Goal: Task Accomplishment & Management: Complete application form

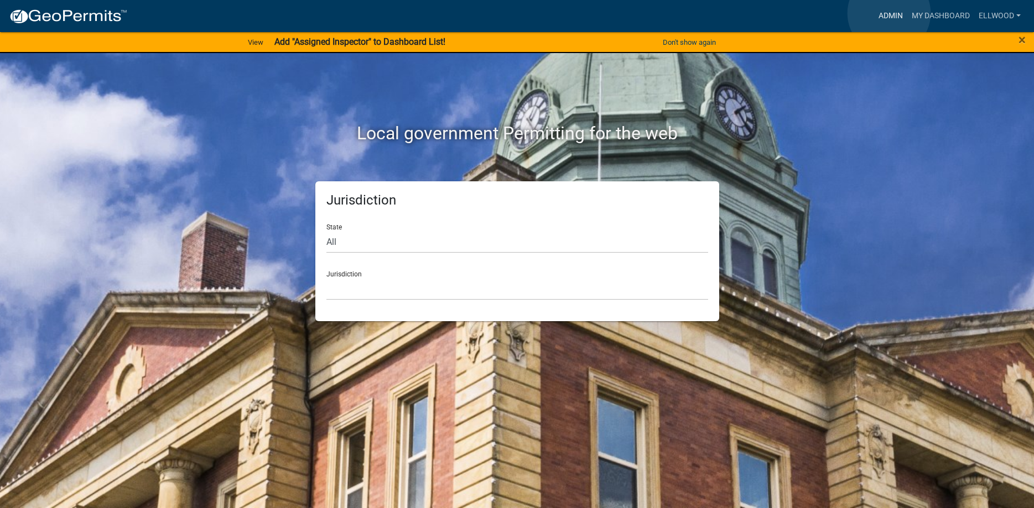
click at [889, 13] on link "Admin" at bounding box center [890, 16] width 33 height 21
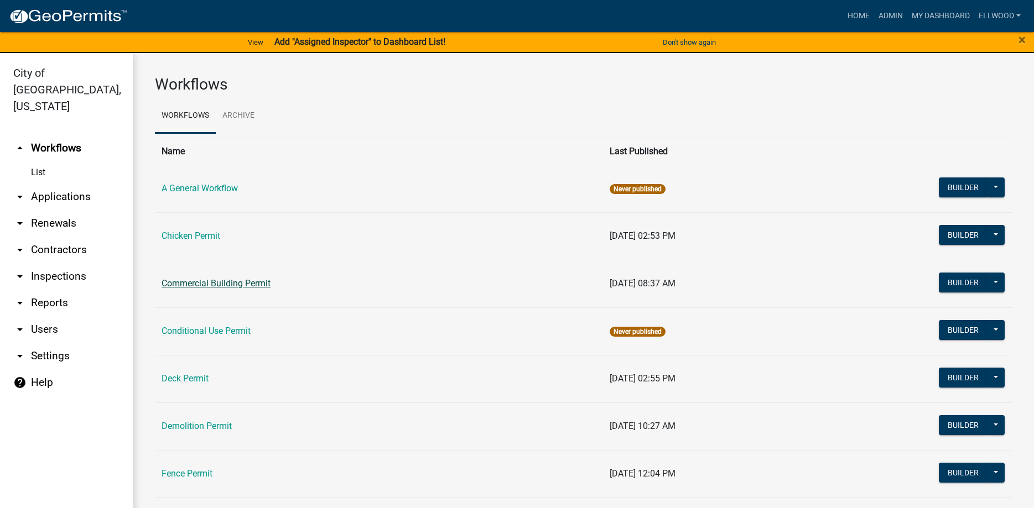
click at [197, 284] on link "Commercial Building Permit" at bounding box center [215, 283] width 109 height 11
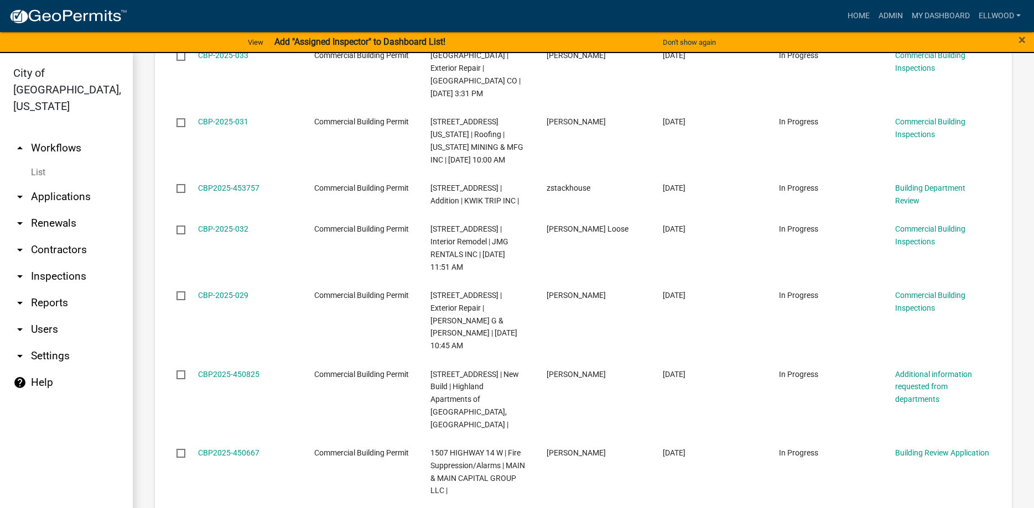
scroll to position [1521, 0]
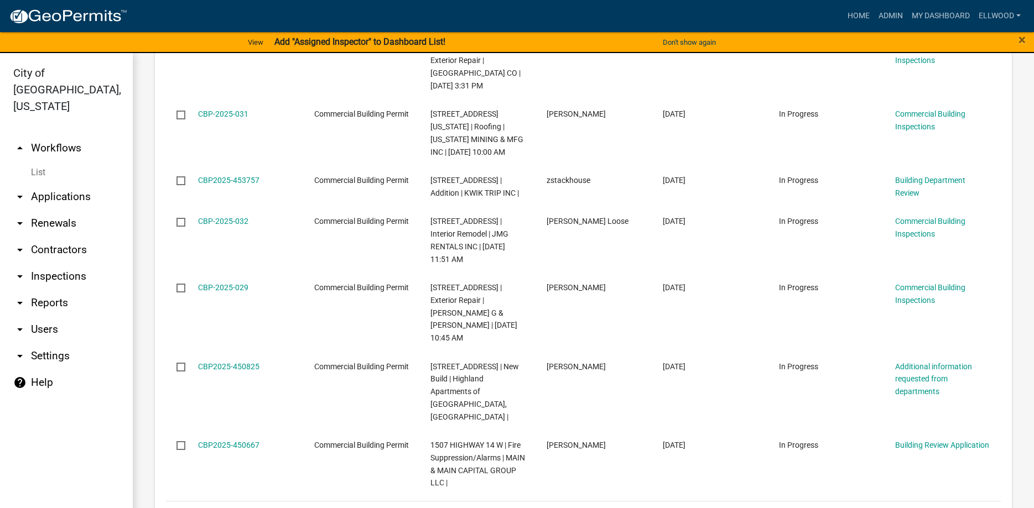
click at [884, 508] on link "2" at bounding box center [887, 515] width 13 height 12
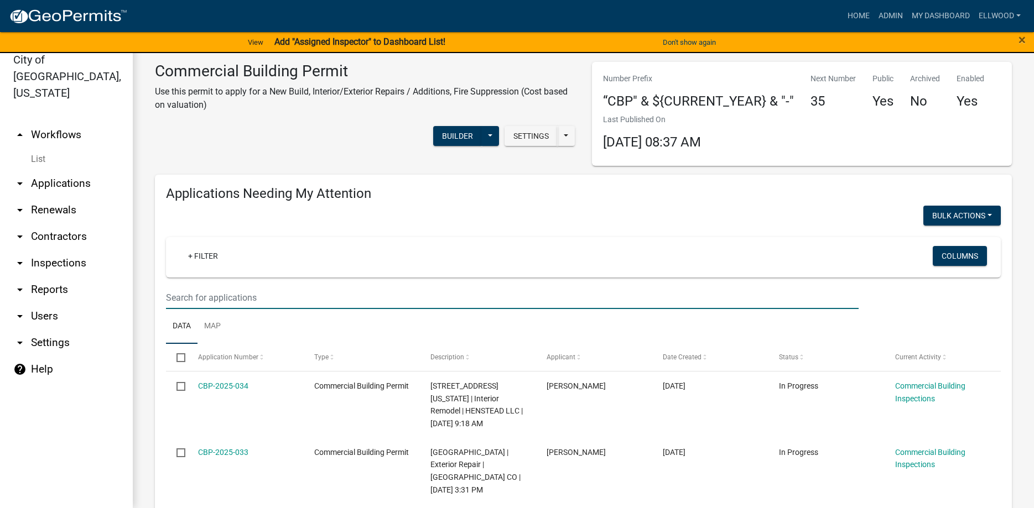
click at [202, 290] on input "text" at bounding box center [512, 297] width 692 height 23
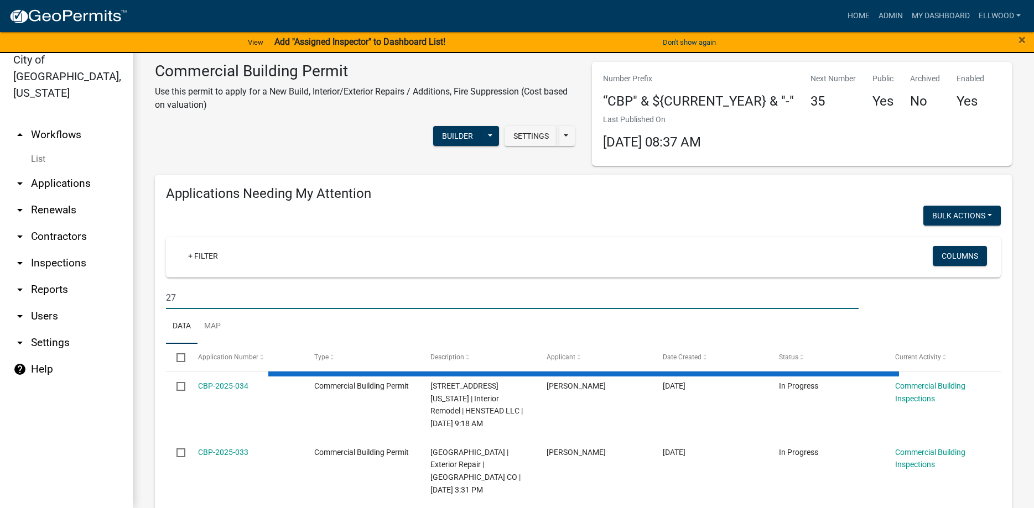
type input "27"
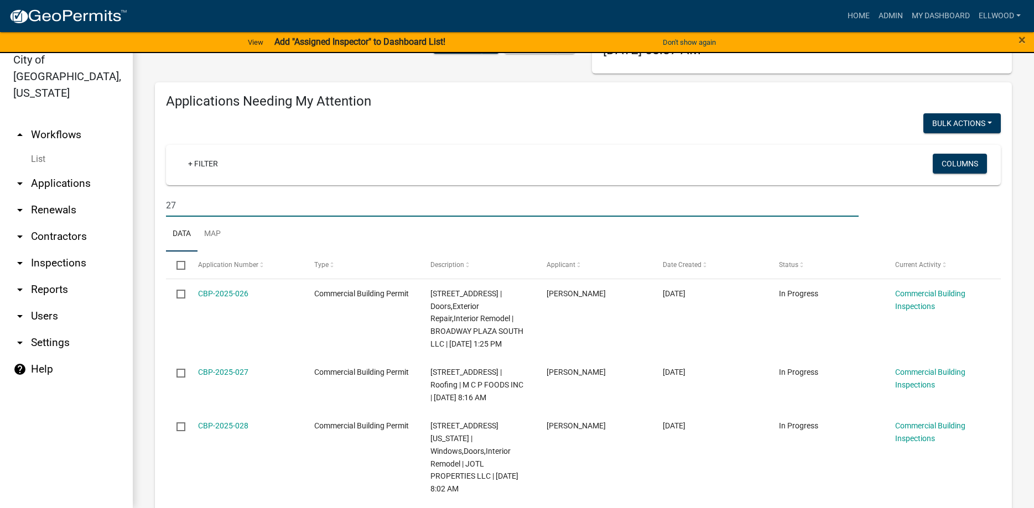
scroll to position [126, 0]
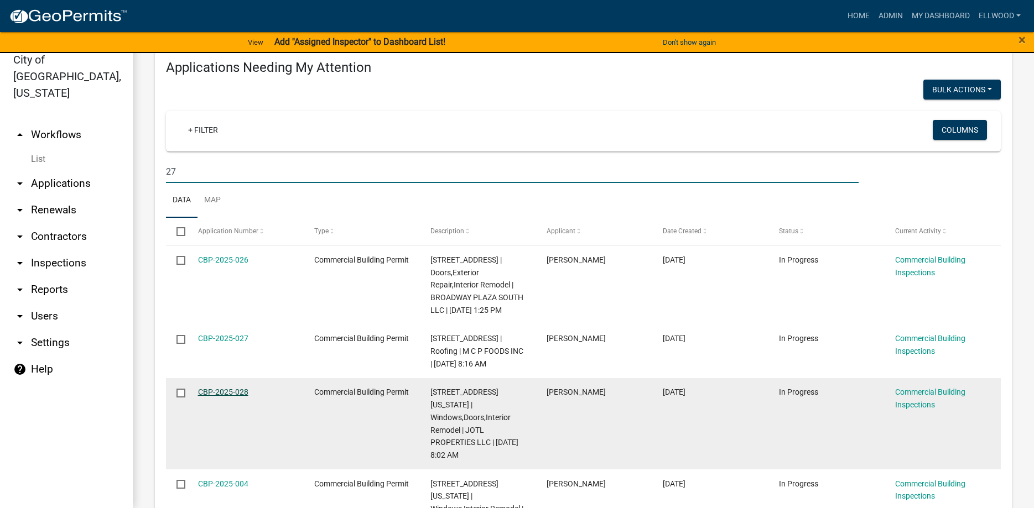
click at [233, 395] on link "CBP-2025-028" at bounding box center [223, 392] width 50 height 9
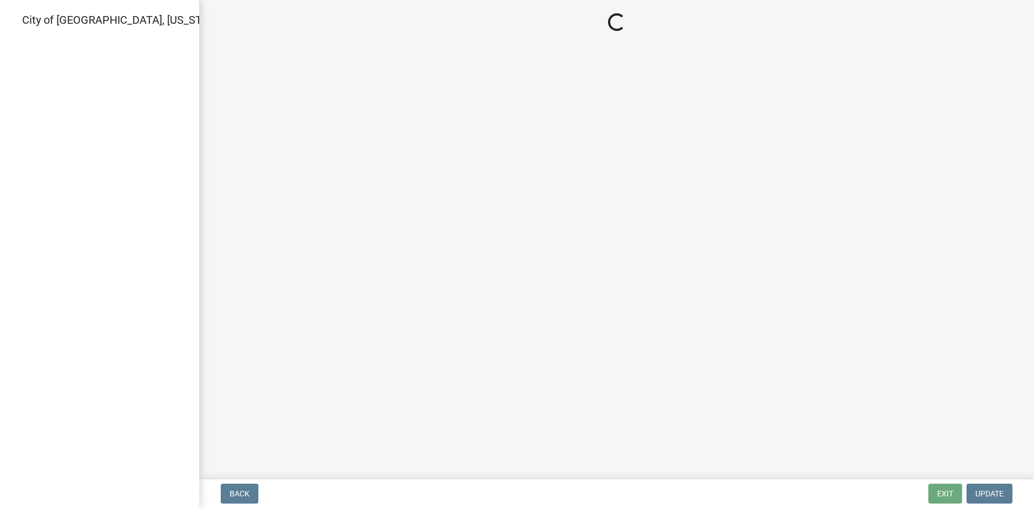
select select "805d55ac-e238-4e04-8f8e-acc067f36c3e"
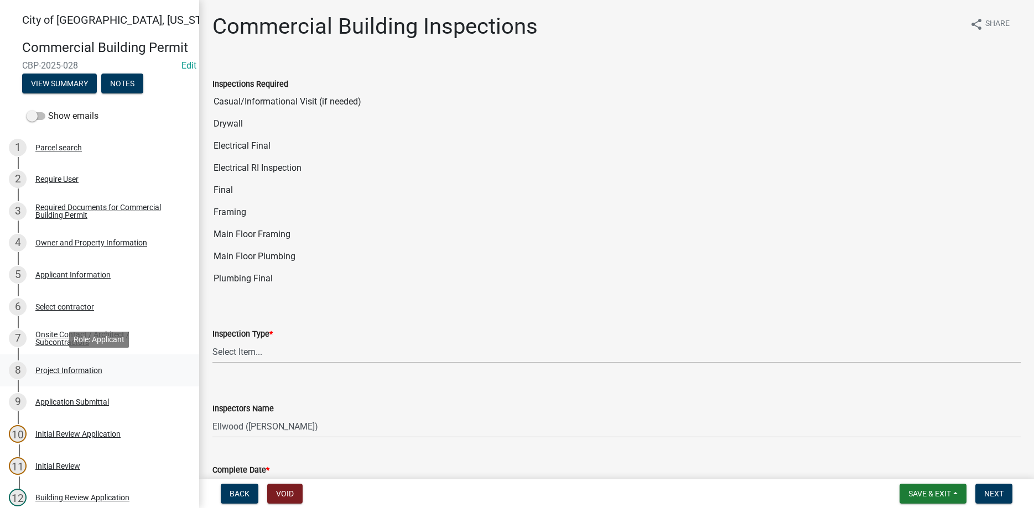
click at [65, 373] on div "Project Information" at bounding box center [68, 371] width 67 height 8
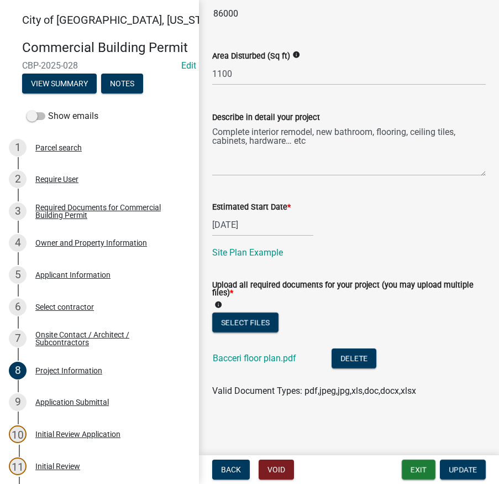
scroll to position [536, 0]
click at [255, 323] on button "Select files" at bounding box center [245, 322] width 66 height 20
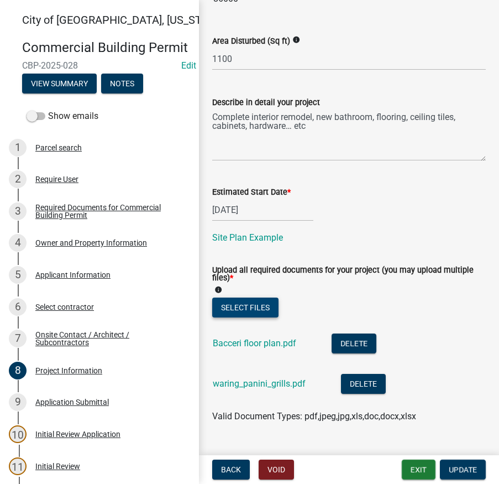
click at [249, 317] on button "Select files" at bounding box center [245, 307] width 66 height 20
